Goal: Navigation & Orientation: Find specific page/section

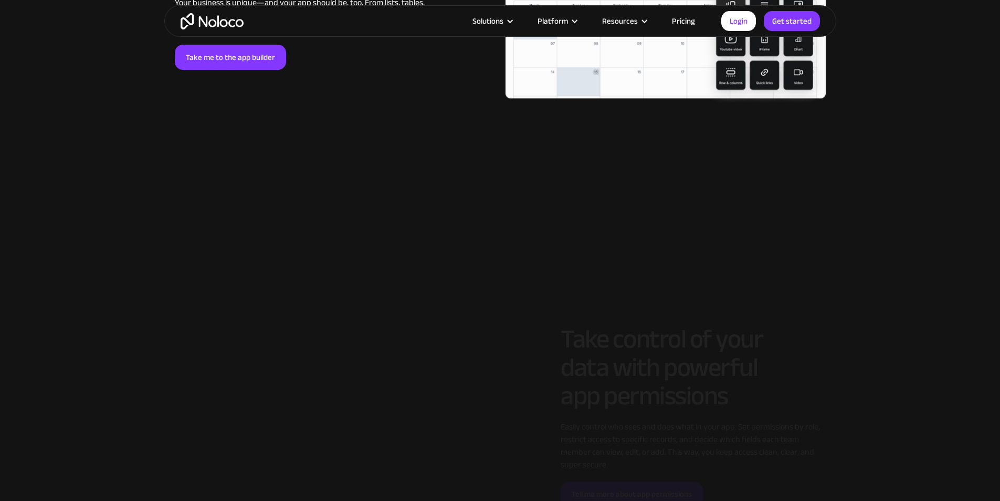
scroll to position [2626, 0]
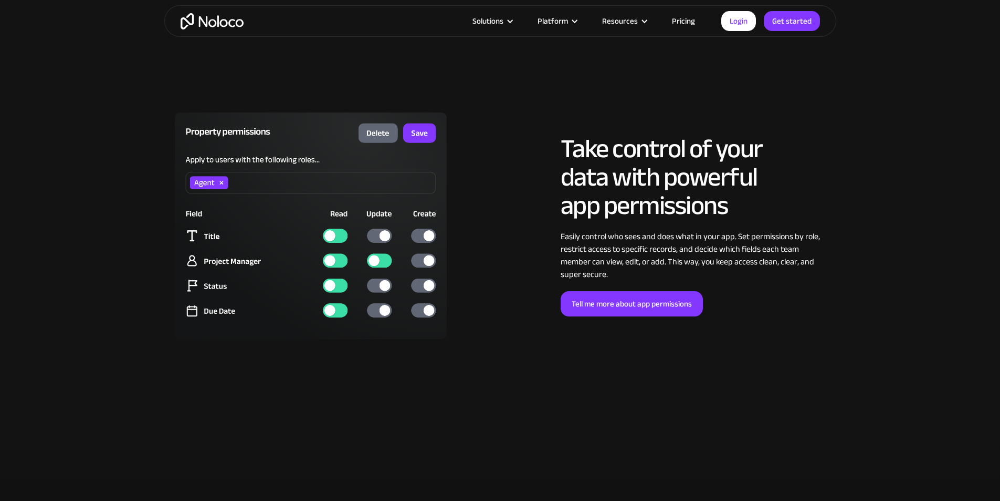
click at [507, 106] on section "LOREM IPSUM Take control of your data with powerful app permissions Easily cont…" at bounding box center [500, 235] width 1000 height 373
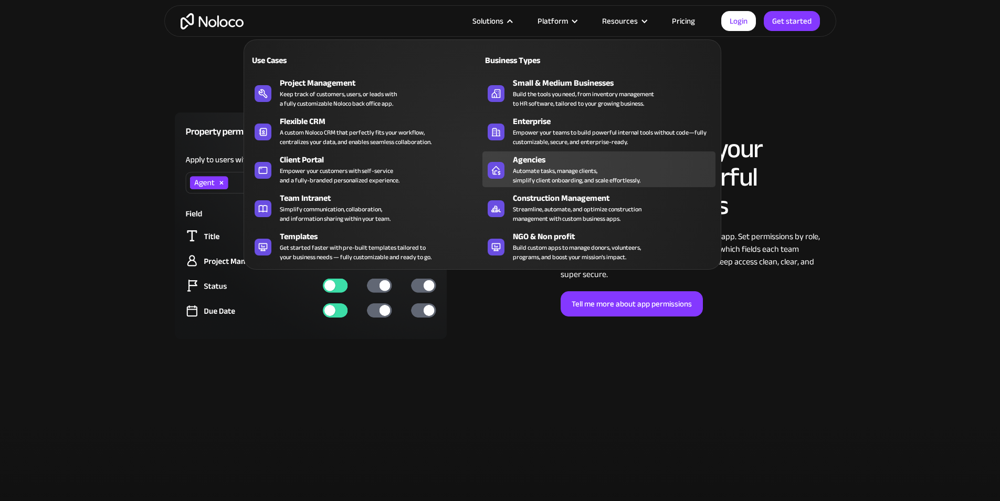
click at [546, 159] on div "Agencies" at bounding box center [616, 159] width 207 height 13
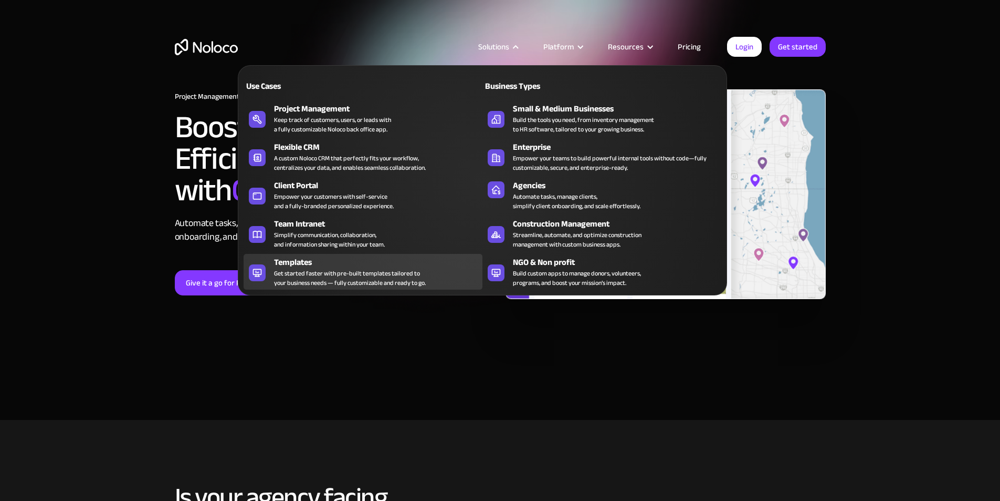
click at [378, 268] on div "Templates" at bounding box center [380, 262] width 213 height 13
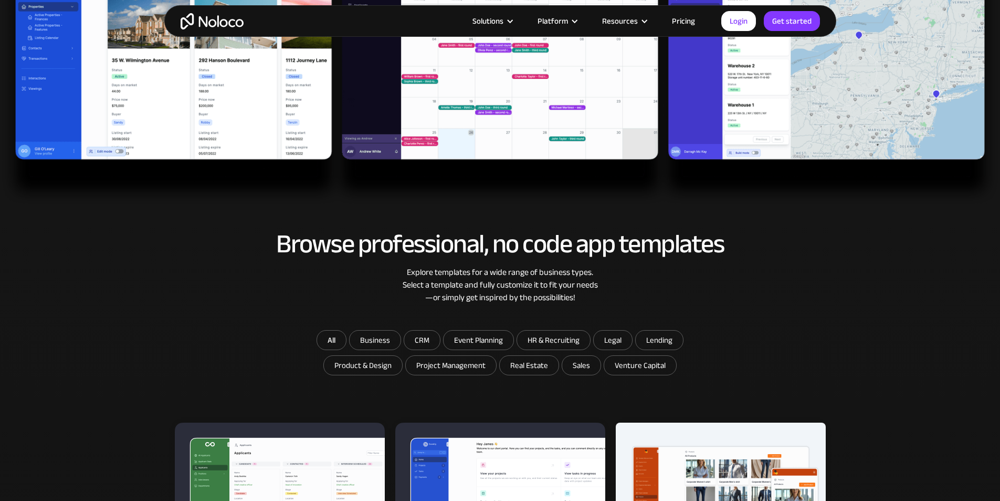
scroll to position [630, 0]
